Goal: Obtain resource: Download file/media

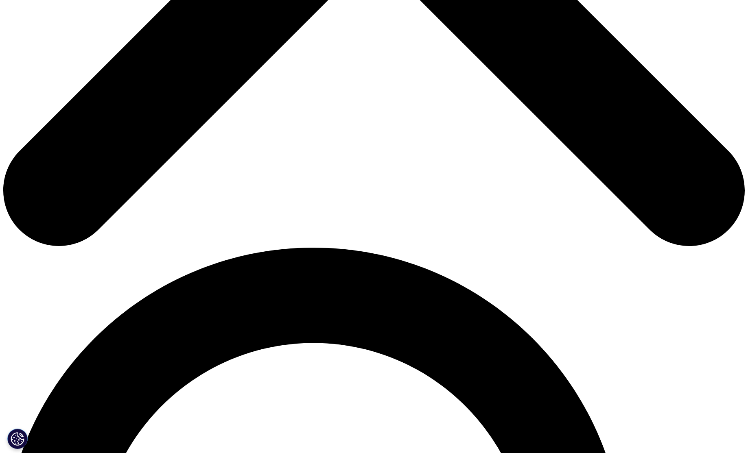
scroll to position [524, 0]
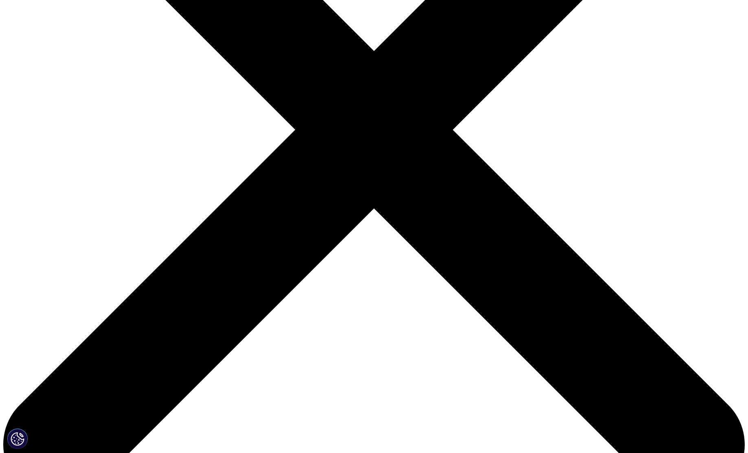
scroll to position [280, 0]
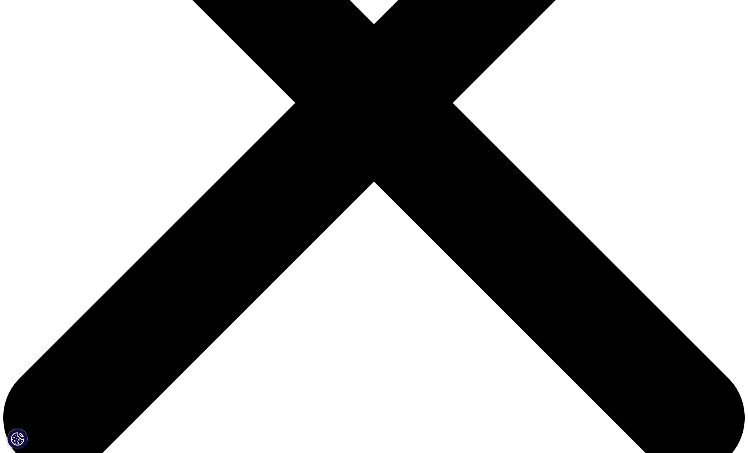
type input "lisa"
type input "Saunds"
type input "lisa@absolutelyadvertising.com"
select select "[GEOGRAPHIC_DATA]"
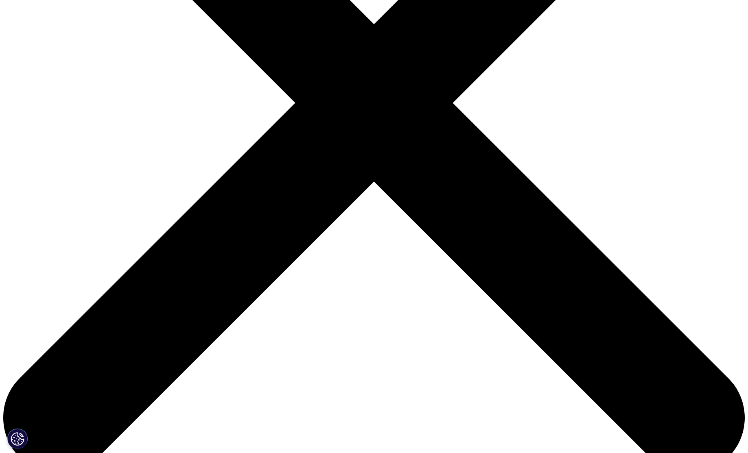
type input "ceo"
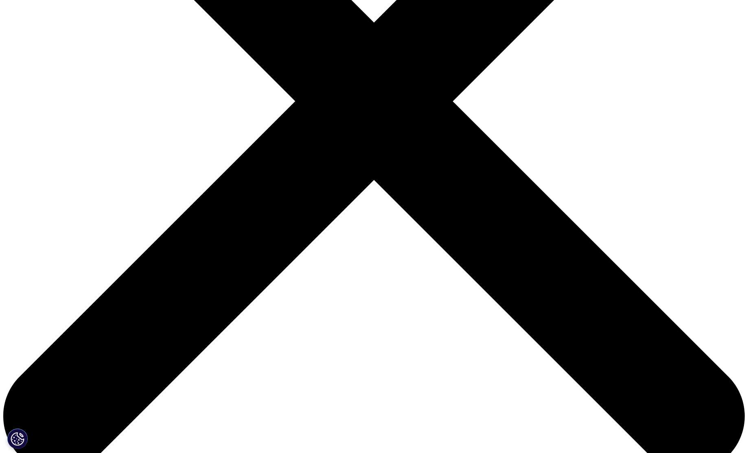
type input "Absolutely Advertising t/a Absolutely Health"
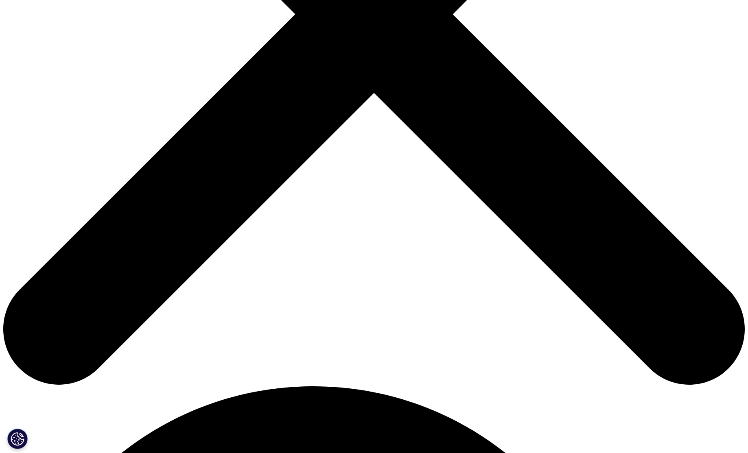
scroll to position [369, 0]
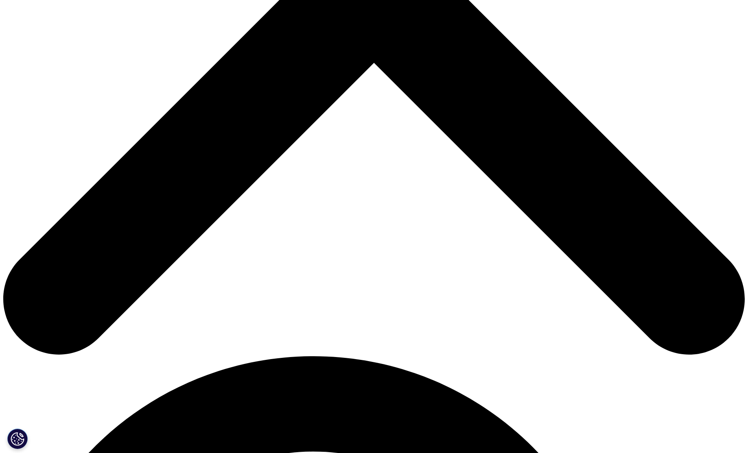
scroll to position [4, 4]
